Goal: Check status: Check status

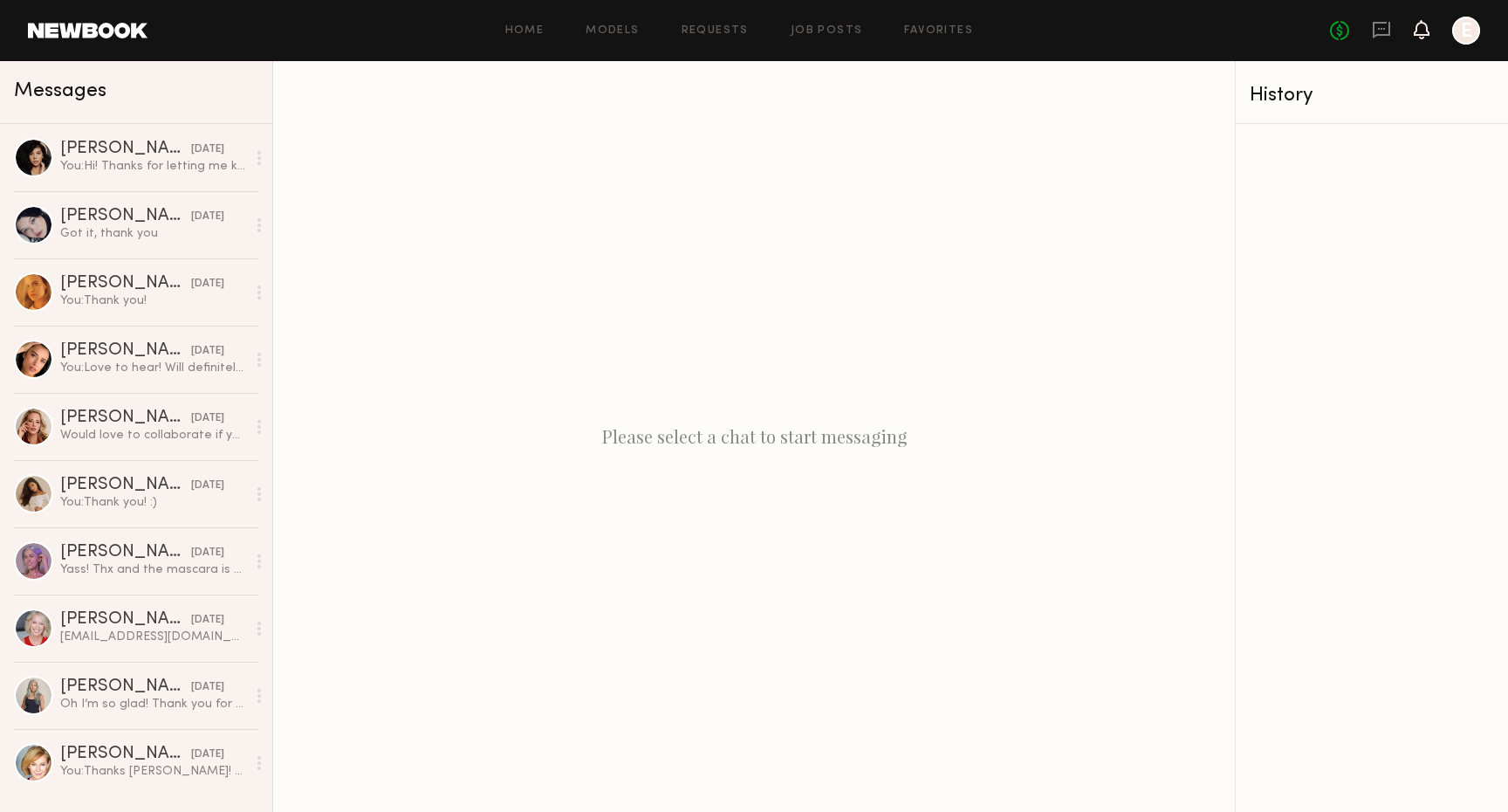
click at [1414, 32] on icon at bounding box center [1422, 29] width 16 height 19
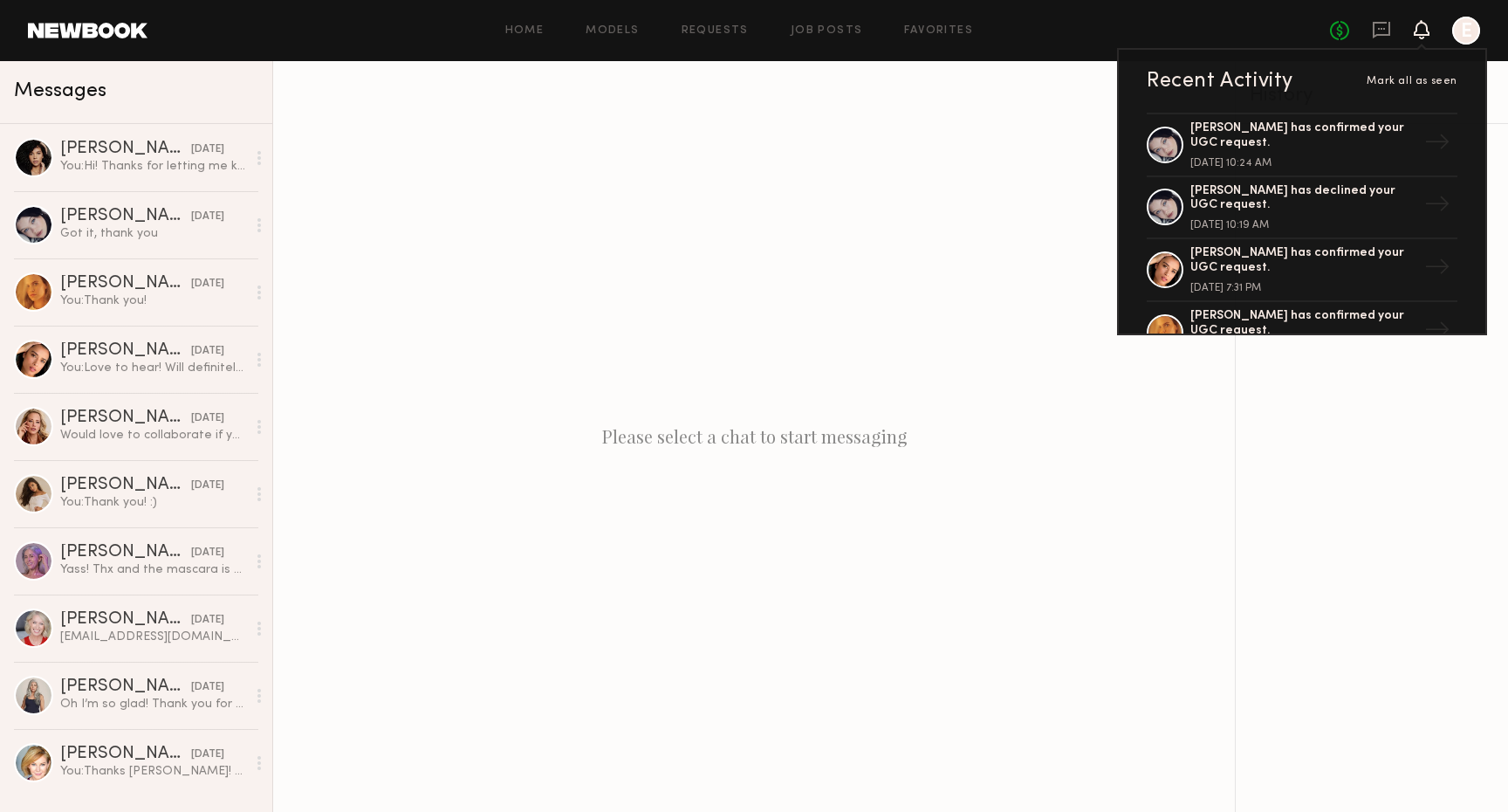
click at [675, 18] on div "Home Models Requests Job Posts Favorites Sign Out No fees up to $5,000 Recent A…" at bounding box center [813, 31] width 1333 height 28
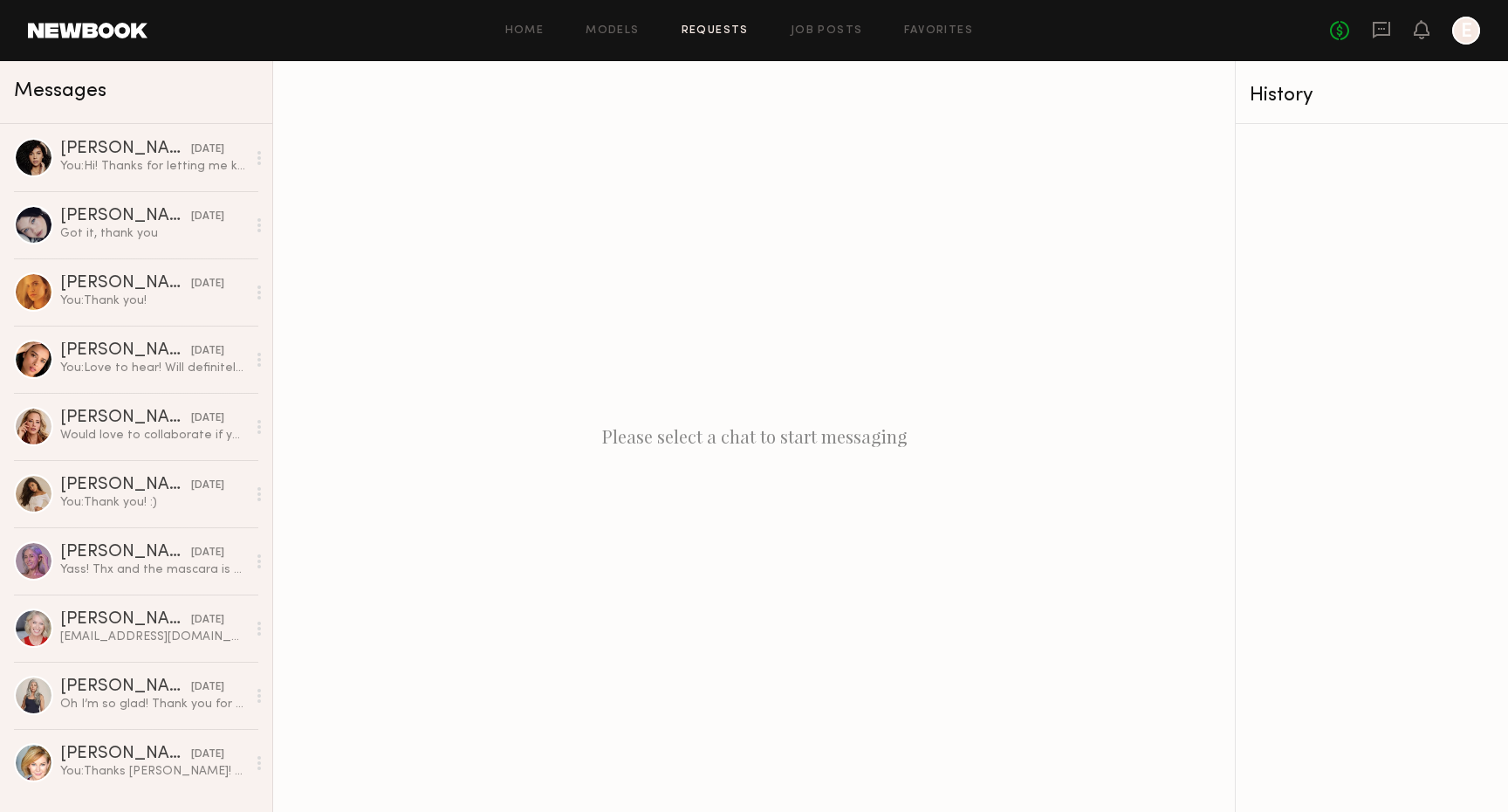
click at [697, 28] on link "Requests" at bounding box center [716, 31] width 68 height 11
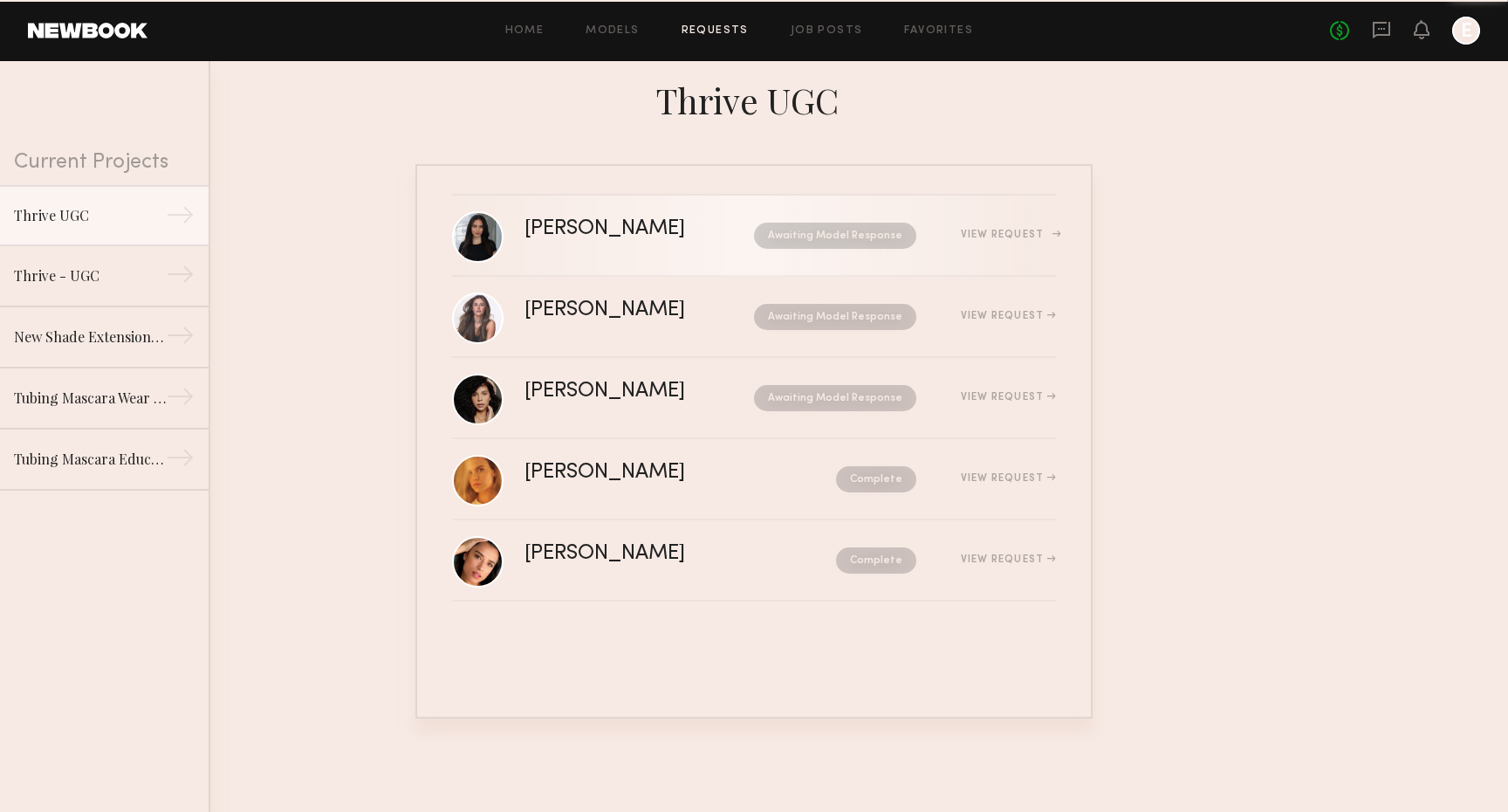
click at [580, 251] on div "[PERSON_NAME] Awaiting Model Response View Request" at bounding box center [790, 235] width 532 height 33
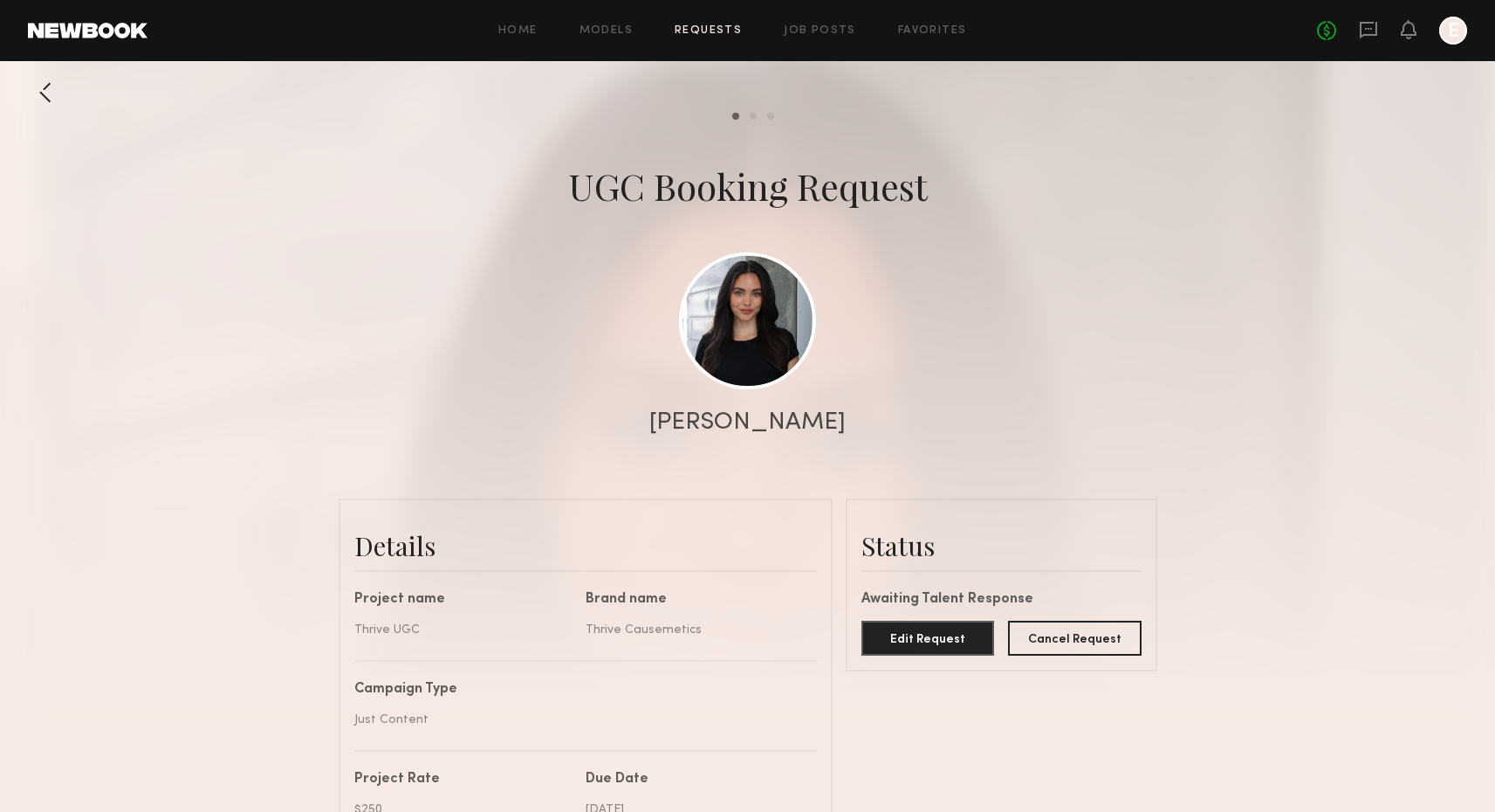
click at [53, 104] on div at bounding box center [45, 92] width 35 height 35
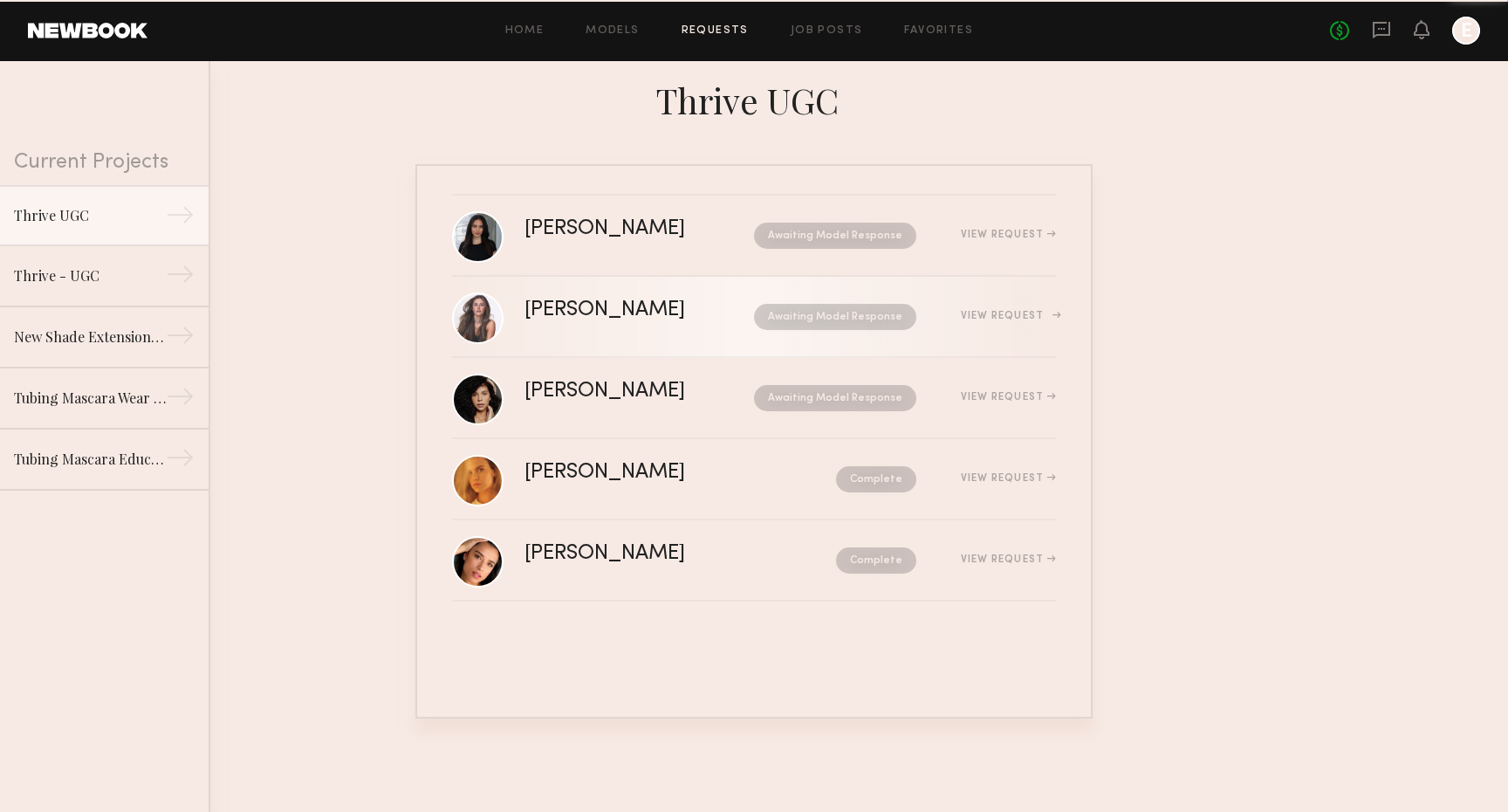
click at [643, 280] on link "[PERSON_NAME] Awaiting Model Response View Request" at bounding box center [754, 317] width 604 height 82
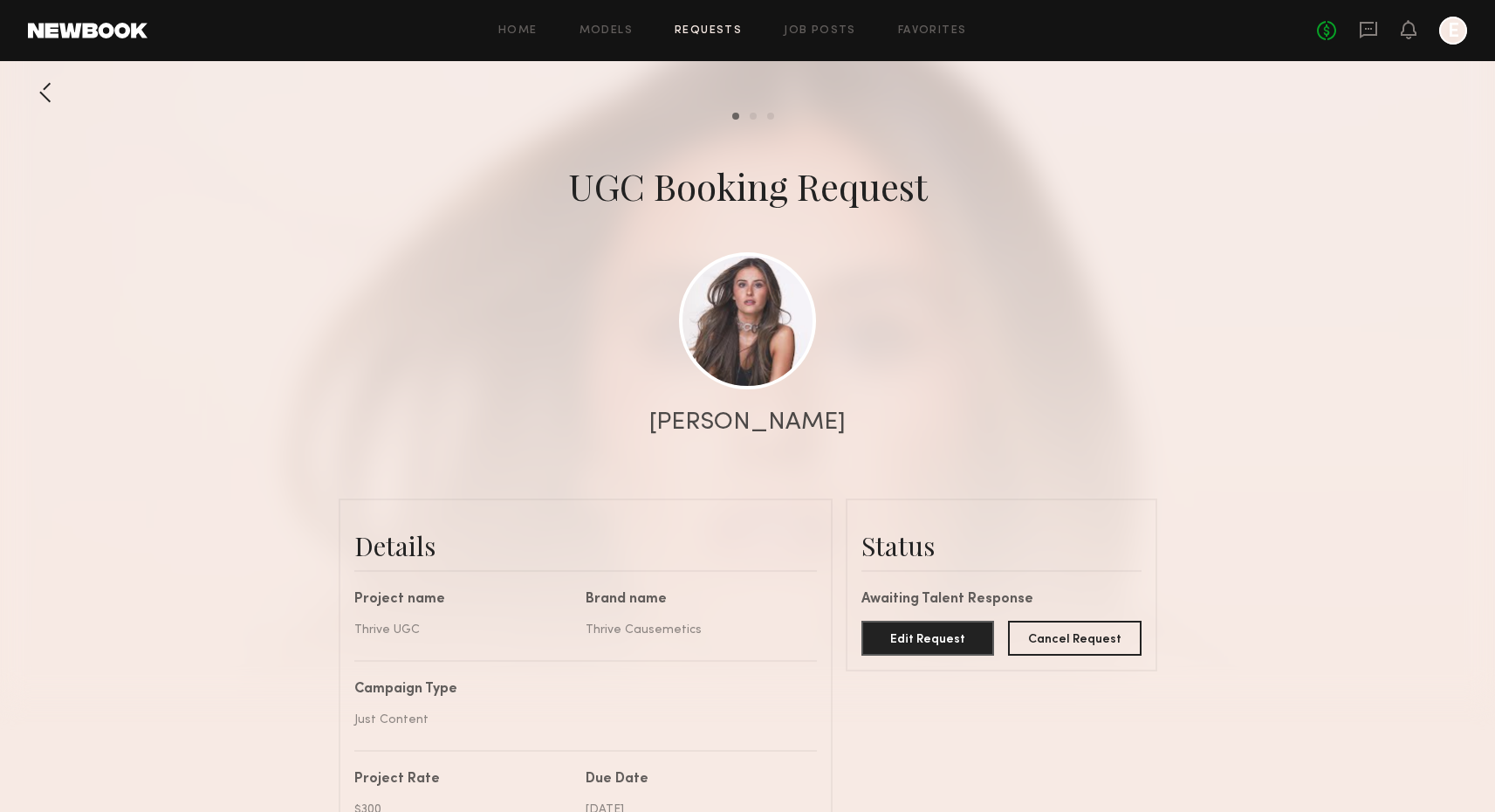
click at [43, 100] on div at bounding box center [45, 92] width 35 height 35
